Goal: Information Seeking & Learning: Learn about a topic

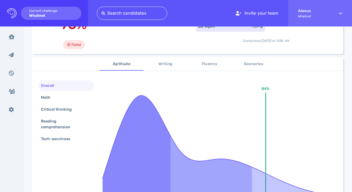
scroll to position [70, 0]
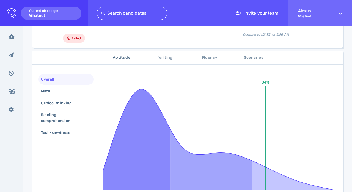
click at [241, 59] on span "Scenarios" at bounding box center [253, 57] width 37 height 7
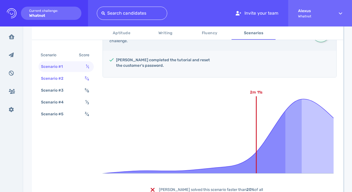
click at [82, 81] on div "Scenario #2 2 ⁄ 4" at bounding box center [66, 78] width 55 height 11
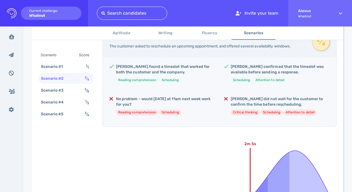
scroll to position [116, 0]
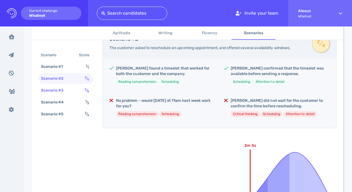
click at [84, 89] on div "5 ⁄ 8" at bounding box center [88, 90] width 9 height 8
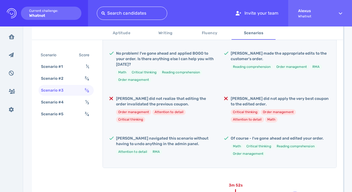
scroll to position [168, 0]
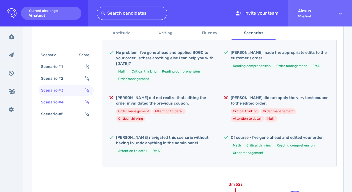
click at [83, 102] on div "Scenario #4 1 ⁄ 3" at bounding box center [66, 102] width 55 height 11
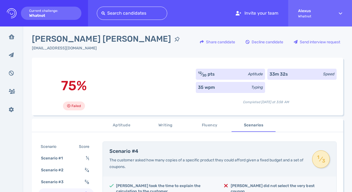
scroll to position [0, 0]
